Goal: Task Accomplishment & Management: Manage account settings

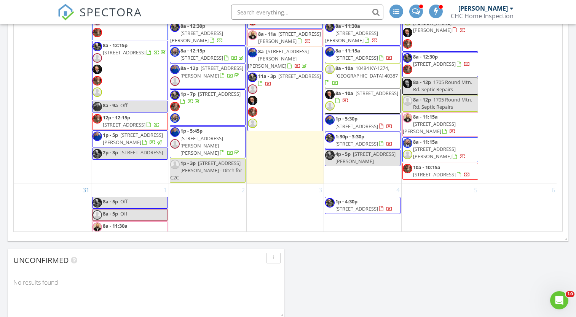
scroll to position [831, 0]
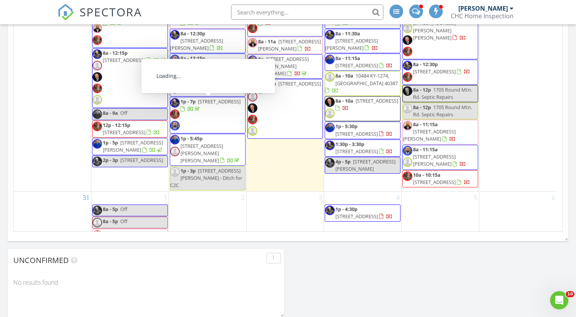
click at [25, 135] on div "24" at bounding box center [52, 94] width 77 height 193
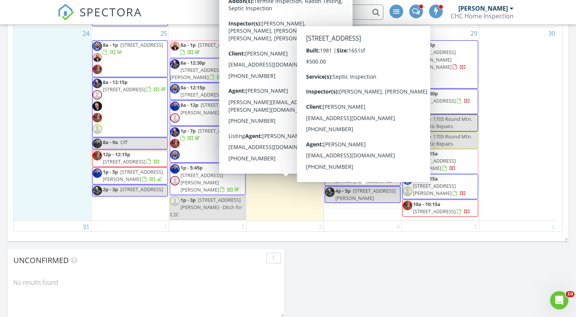
scroll to position [793, 0]
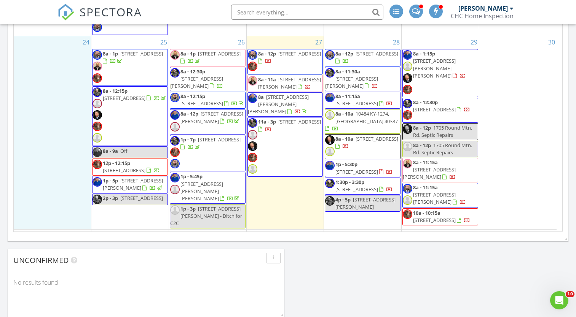
click at [362, 142] on span "[STREET_ADDRESS]" at bounding box center [377, 139] width 43 height 7
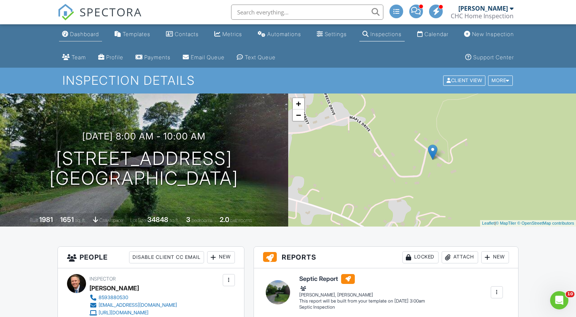
click at [74, 35] on div "Dashboard" at bounding box center [84, 34] width 29 height 6
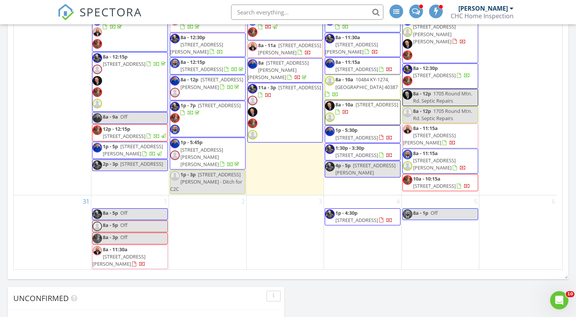
scroll to position [843, 0]
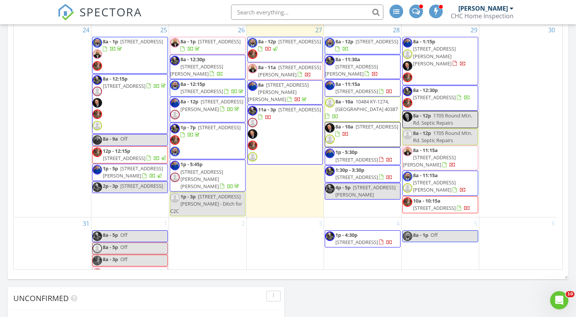
click at [363, 112] on span "10484 KY-1274, [GEOGRAPHIC_DATA] 40387" at bounding box center [366, 105] width 62 height 14
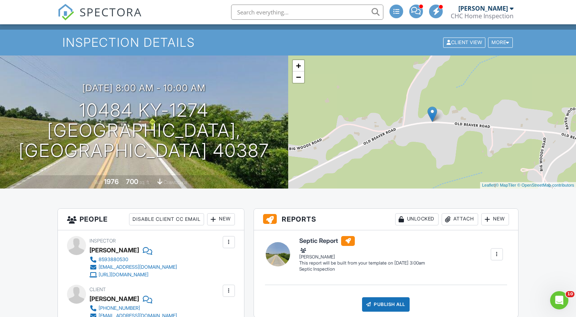
scroll to position [228, 0]
